Goal: Task Accomplishment & Management: Manage account settings

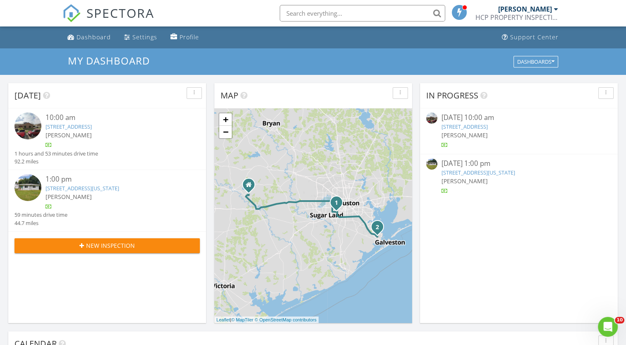
click at [91, 188] on link "[STREET_ADDRESS][US_STATE]" at bounding box center [83, 188] width 74 height 7
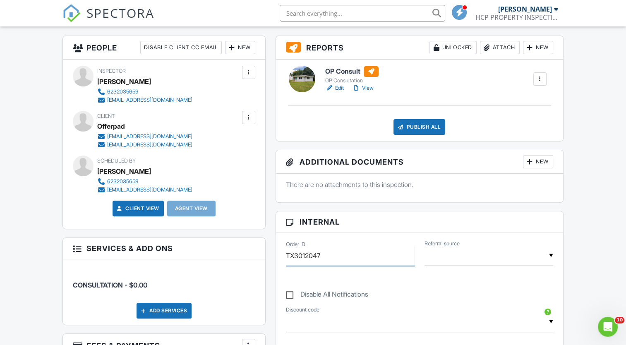
click at [326, 257] on input "TX3012047" at bounding box center [350, 256] width 129 height 20
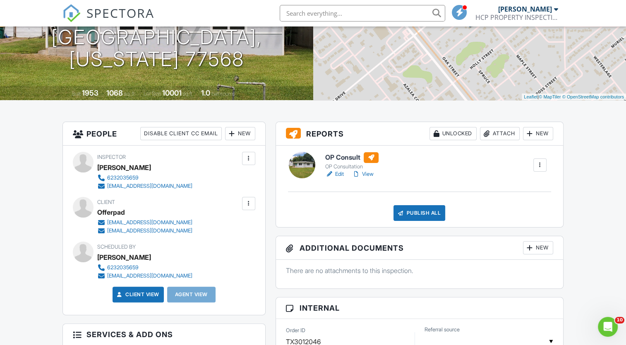
scroll to position [83, 0]
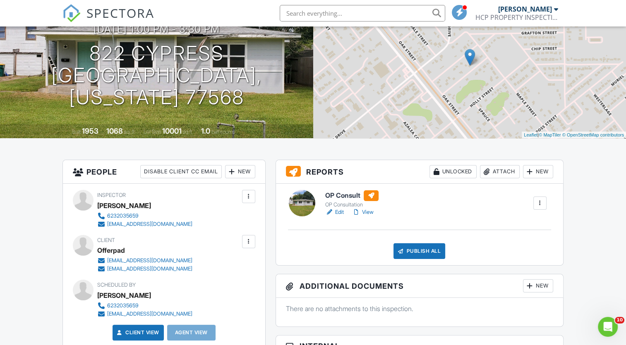
click at [340, 211] on link "Edit" at bounding box center [334, 212] width 19 height 8
type input "TX3012046"
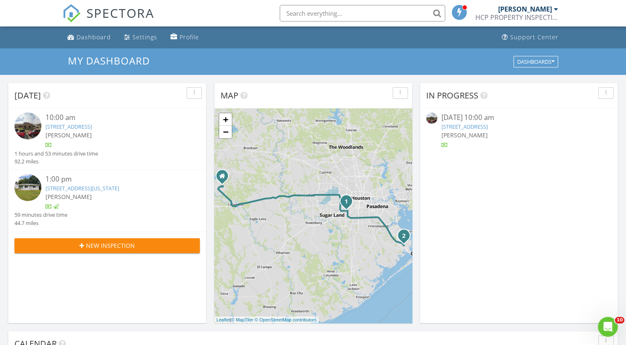
click at [88, 124] on link "[STREET_ADDRESS]" at bounding box center [69, 126] width 46 height 7
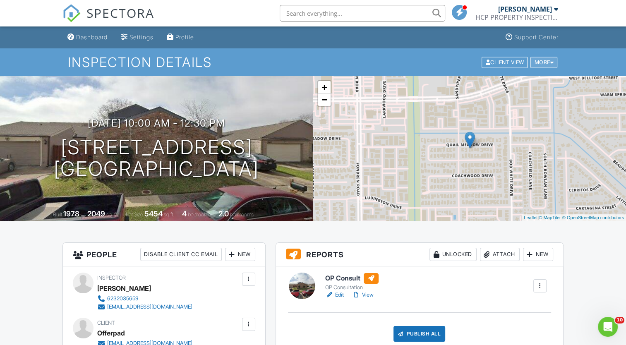
click at [542, 62] on div "More" at bounding box center [544, 62] width 27 height 11
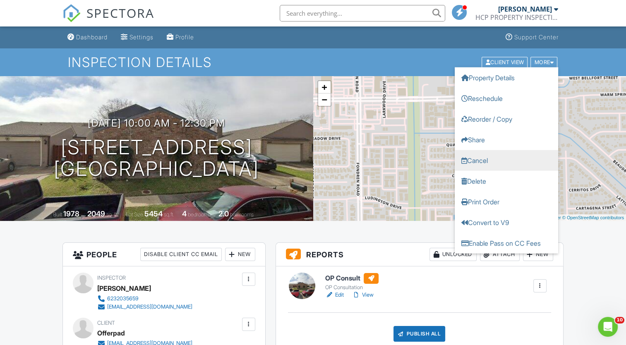
click at [484, 159] on link "Cancel" at bounding box center [507, 160] width 104 height 21
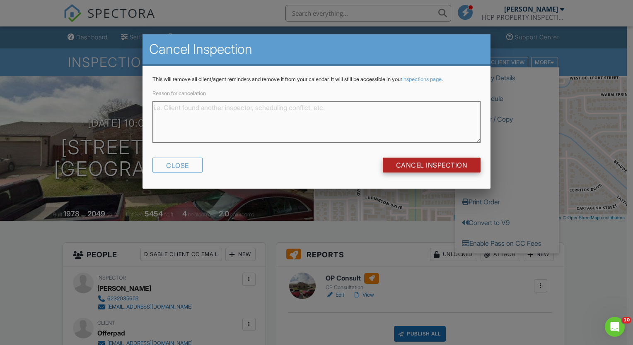
click at [453, 166] on input "Cancel Inspection" at bounding box center [432, 165] width 98 height 15
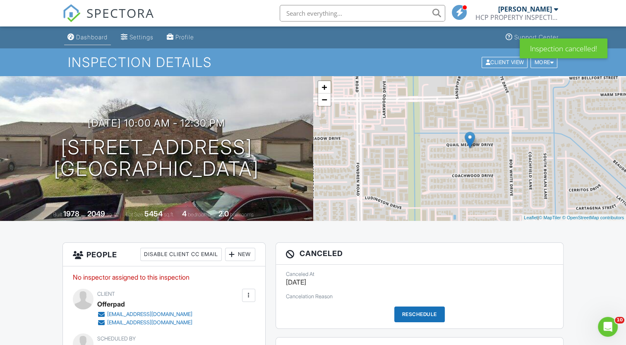
click at [95, 39] on div "Dashboard" at bounding box center [91, 37] width 31 height 7
